Goal: Find specific page/section: Find specific page/section

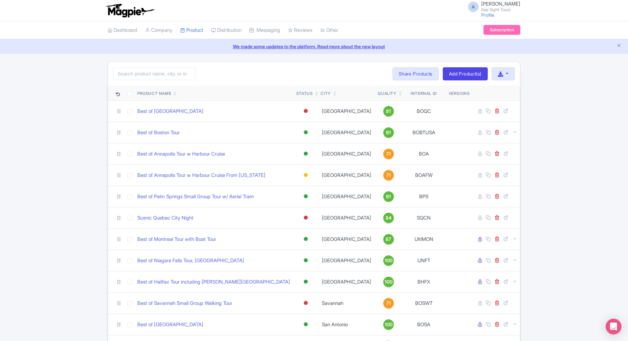
click at [161, 12] on div "A [PERSON_NAME] See Sight Tours Profile Users Settings Sign out" at bounding box center [314, 10] width 413 height 18
click at [143, 7] on img at bounding box center [129, 10] width 51 height 14
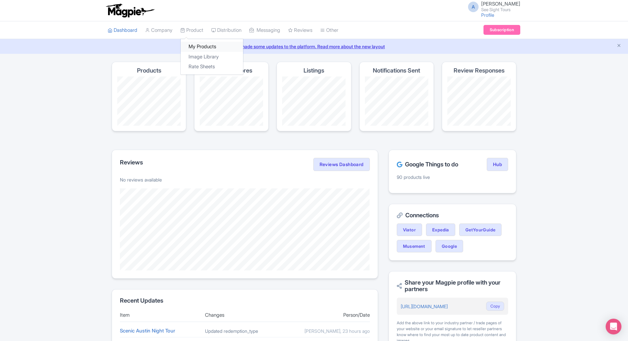
drag, startPoint x: 204, startPoint y: 48, endPoint x: 208, endPoint y: 49, distance: 3.4
click at [204, 48] on link "My Products" at bounding box center [212, 47] width 62 height 10
